Goal: Task Accomplishment & Management: Manage account settings

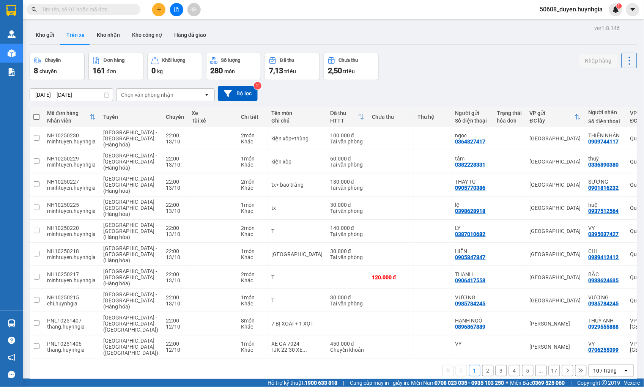
click at [141, 95] on div "Chọn văn phòng nhận" at bounding box center [147, 95] width 52 height 8
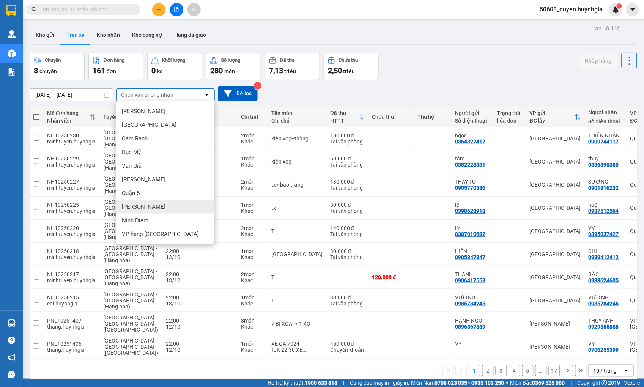
click at [127, 208] on span "[PERSON_NAME]" at bounding box center [144, 207] width 44 height 8
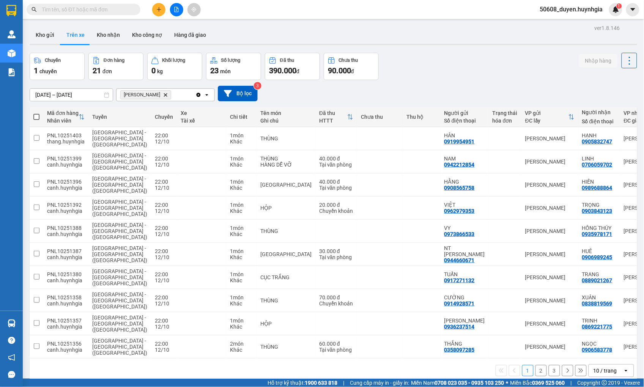
click at [96, 96] on input "[DATE] – [DATE]" at bounding box center [71, 95] width 83 height 12
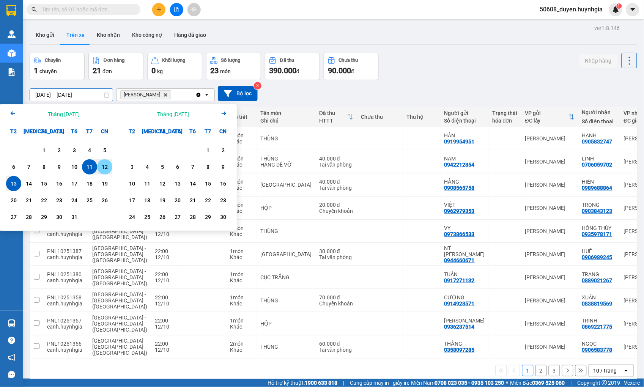
click at [103, 165] on div "12" at bounding box center [104, 166] width 11 height 9
type input "[DATE] – / /"
click at [263, 96] on div "[DATE] – / / Press the down arrow key to interact with the calendar and select …" at bounding box center [334, 94] width 608 height 16
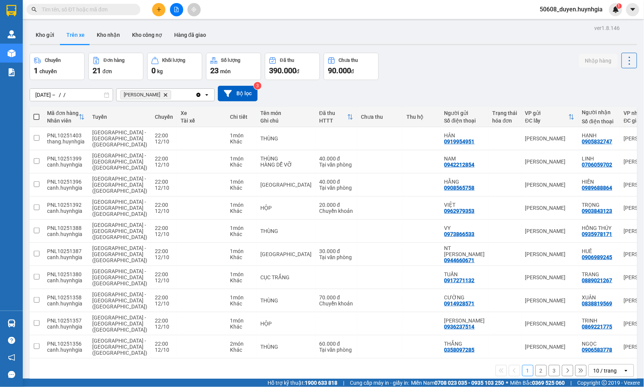
click at [36, 116] on span at bounding box center [36, 117] width 6 height 6
click at [36, 113] on input "checkbox" at bounding box center [36, 113] width 0 height 0
checkbox input "true"
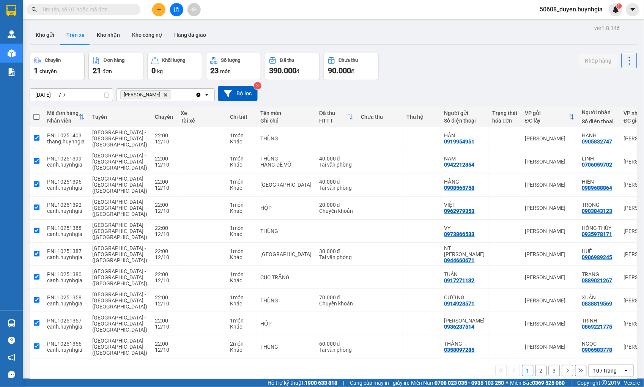
checkbox input "true"
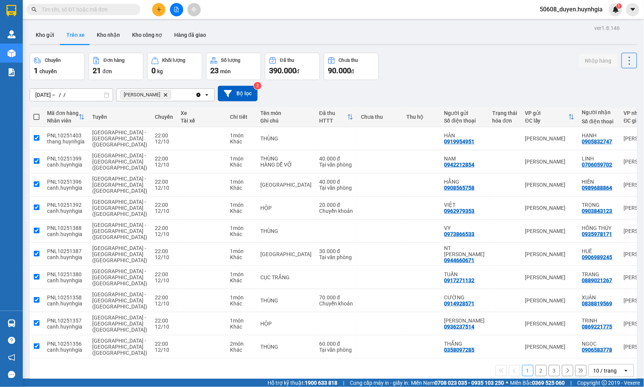
checkbox input "true"
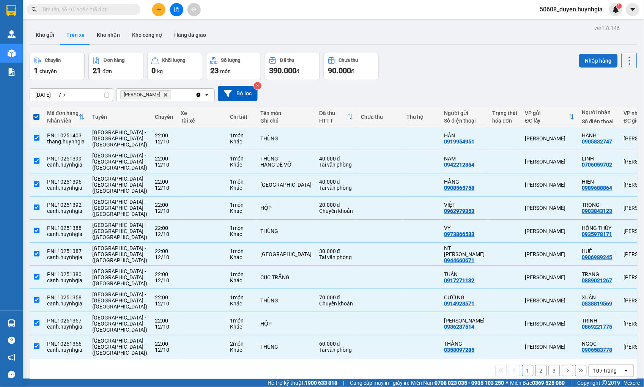
click at [585, 58] on button "Nhập hàng" at bounding box center [598, 61] width 39 height 14
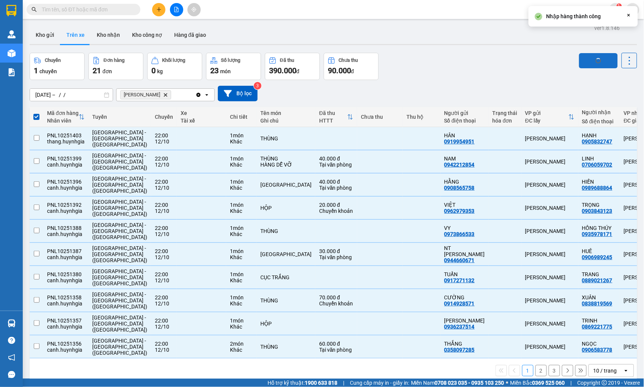
checkbox input "false"
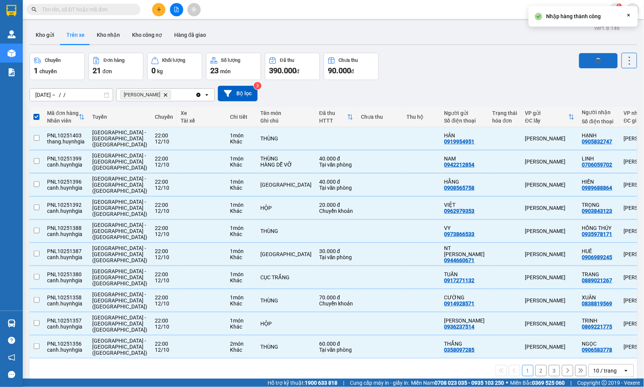
checkbox input "false"
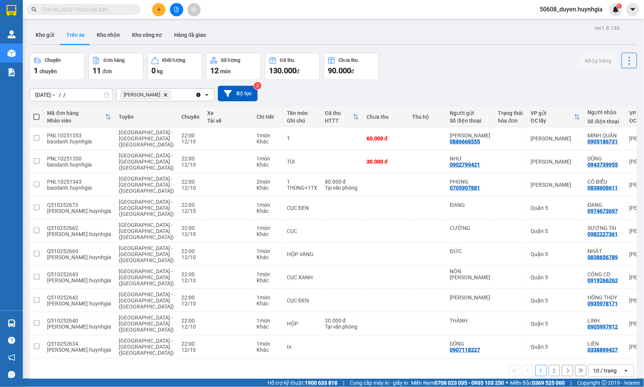
drag, startPoint x: 35, startPoint y: 114, endPoint x: 63, endPoint y: 109, distance: 29.0
click at [35, 114] on span at bounding box center [36, 117] width 6 height 6
click at [36, 113] on input "checkbox" at bounding box center [36, 113] width 0 height 0
checkbox input "true"
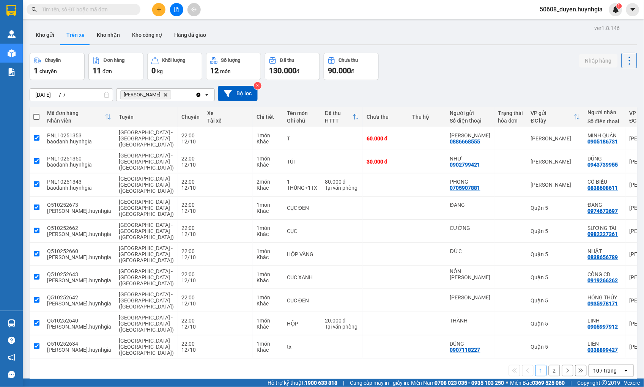
checkbox input "true"
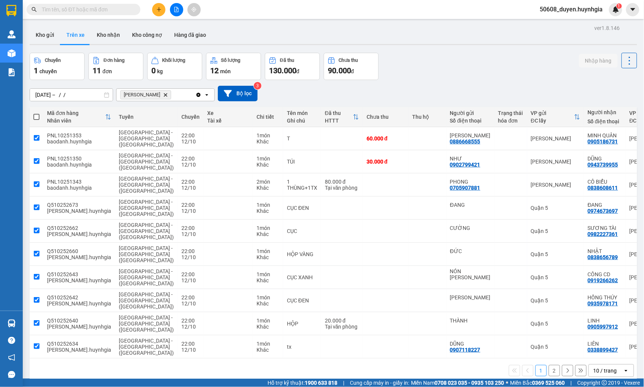
checkbox input "true"
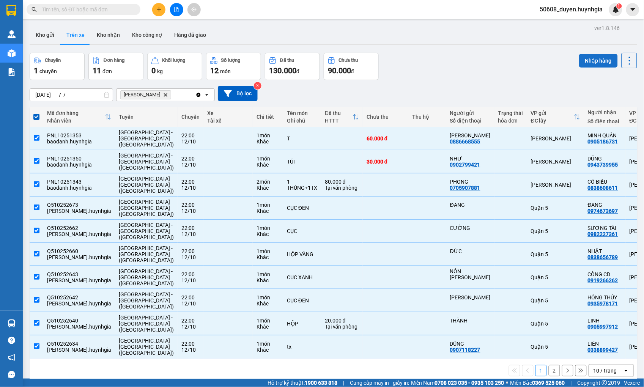
click at [605, 59] on button "Nhập hàng" at bounding box center [598, 61] width 39 height 14
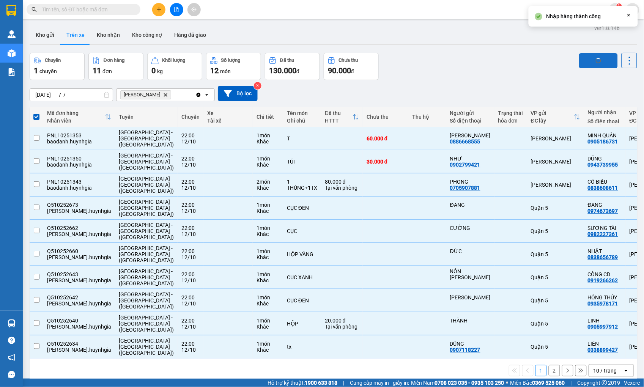
checkbox input "false"
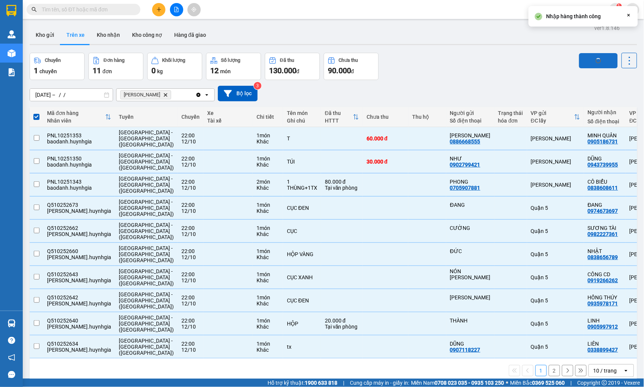
checkbox input "false"
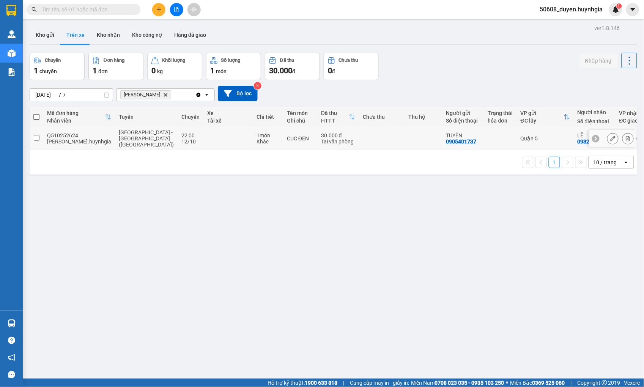
click at [32, 137] on td at bounding box center [37, 138] width 14 height 23
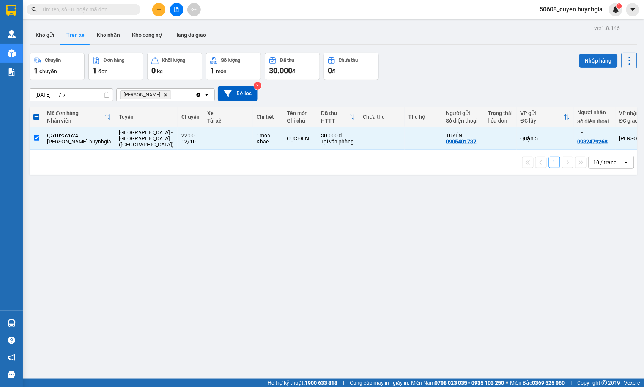
click at [586, 59] on button "Nhập hàng" at bounding box center [598, 61] width 39 height 14
checkbox input "false"
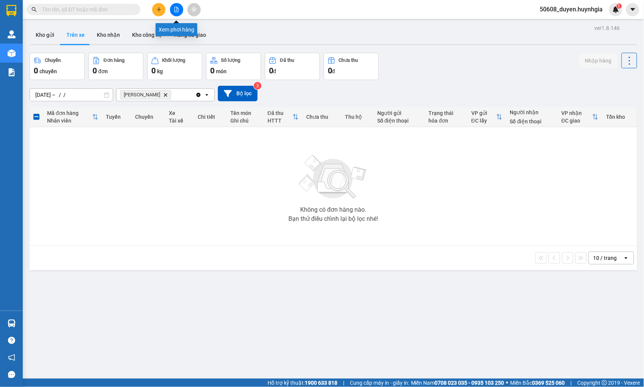
click at [181, 12] on button at bounding box center [176, 9] width 13 height 13
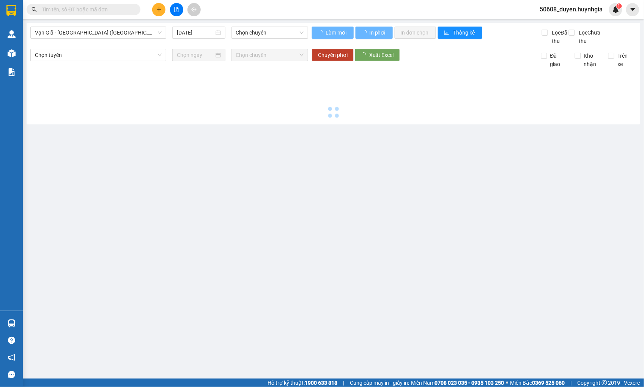
type input "[DATE]"
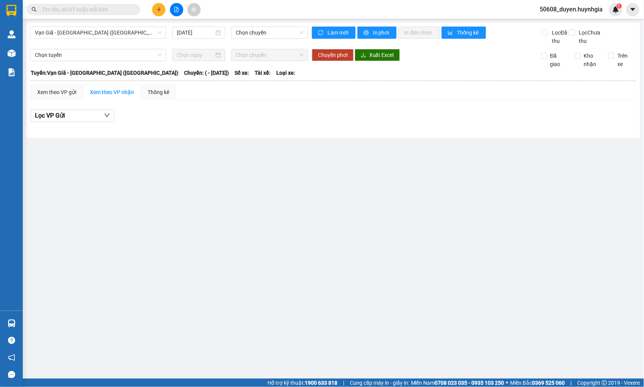
click at [188, 178] on main "Vạn Giã - [GEOGRAPHIC_DATA] ([GEOGRAPHIC_DATA]) [DATE] Chọn chuyến Làm mới In p…" at bounding box center [322, 189] width 644 height 379
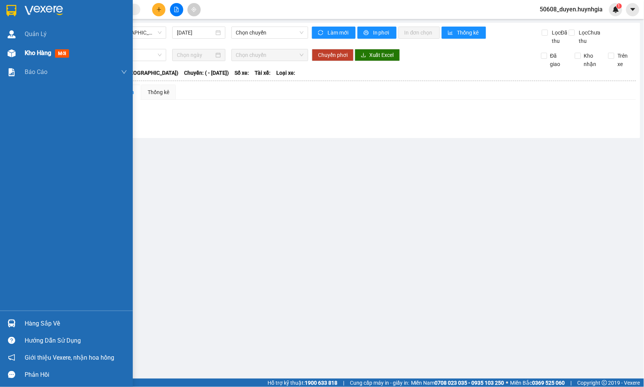
click at [13, 52] on img at bounding box center [12, 53] width 8 height 8
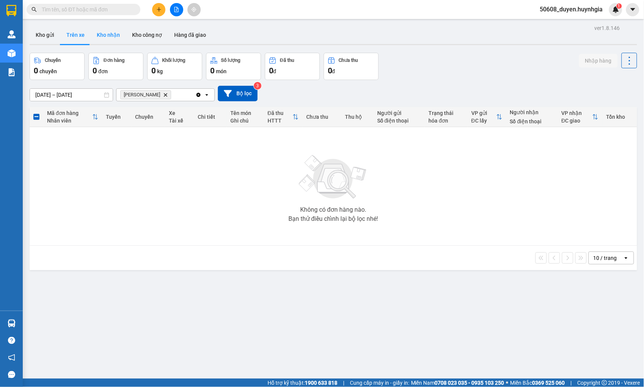
click at [109, 35] on button "Kho nhận" at bounding box center [108, 35] width 35 height 18
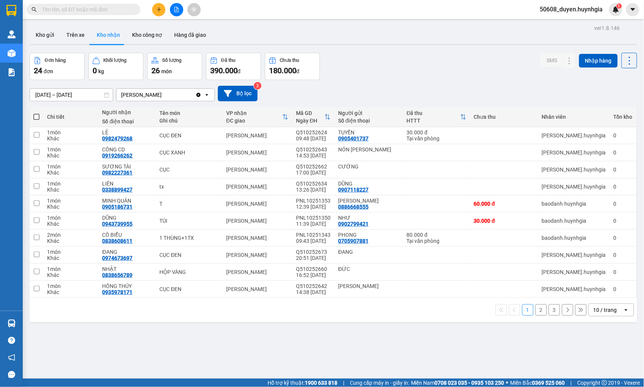
click at [536, 311] on button "2" at bounding box center [541, 309] width 11 height 11
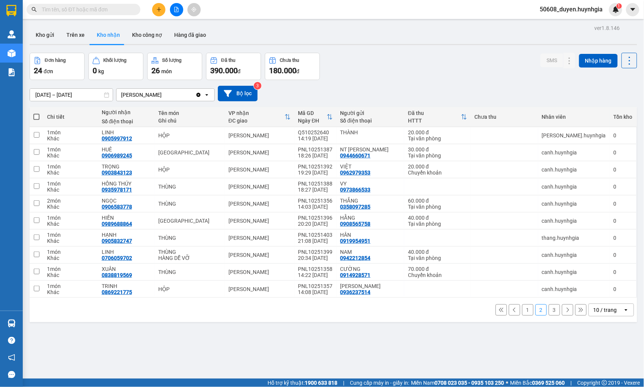
click at [549, 309] on button "3" at bounding box center [554, 309] width 11 height 11
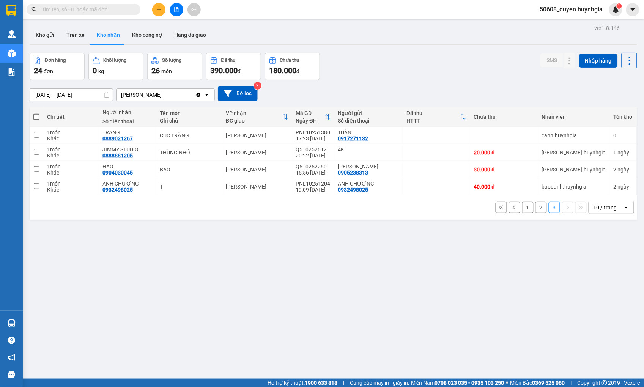
click at [523, 210] on button "1" at bounding box center [527, 207] width 11 height 11
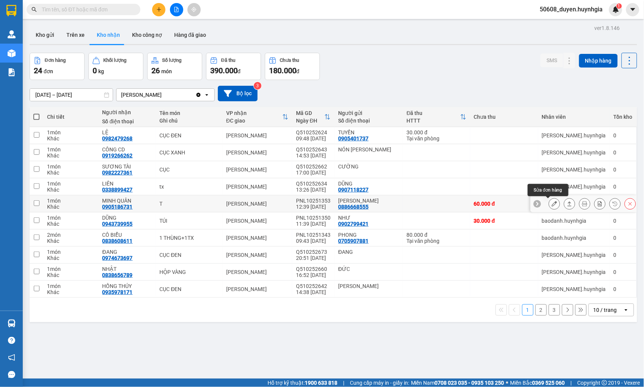
click at [549, 203] on button at bounding box center [554, 203] width 11 height 13
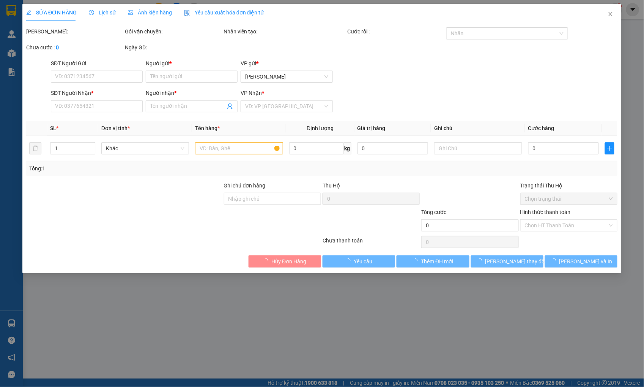
type input "0886668555"
type input "[PERSON_NAME]"
type input "0905186731"
type input "MINH QUÂN"
type input "60.000"
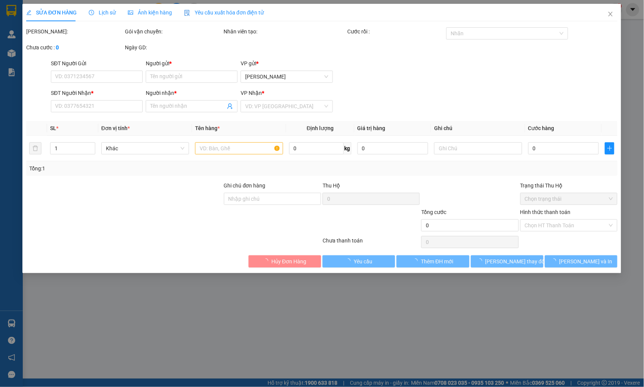
type input "60.000"
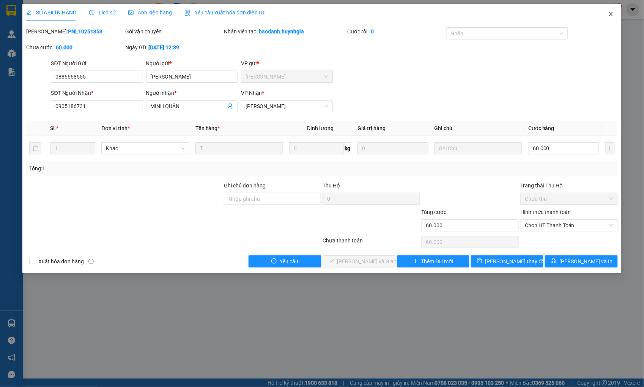
click at [609, 15] on icon "close" at bounding box center [611, 14] width 6 height 6
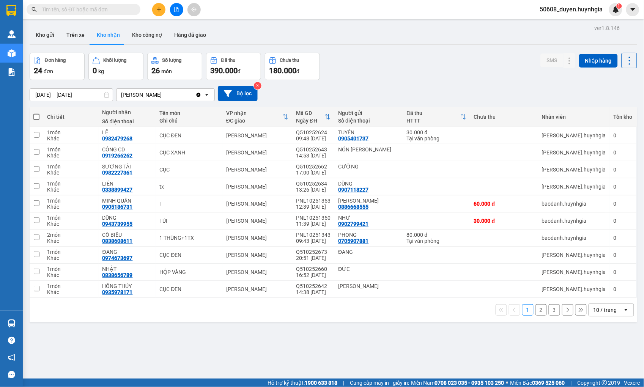
drag, startPoint x: 199, startPoint y: 202, endPoint x: 493, endPoint y: 90, distance: 314.5
click at [493, 90] on div "[DATE] – [DATE] Press the down arrow key to interact with the calendar and sele…" at bounding box center [334, 94] width 608 height 16
